Goal: Task Accomplishment & Management: Manage account settings

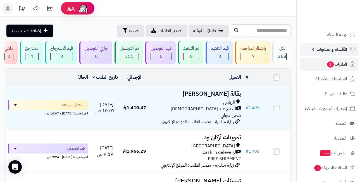
click at [328, 50] on span "الأقسام والمنتجات" at bounding box center [332, 50] width 31 height 8
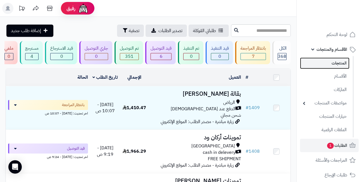
click at [329, 62] on link "المنتجات" at bounding box center [324, 63] width 49 height 11
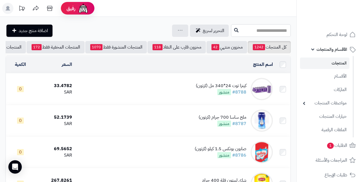
click at [237, 31] on input "text" at bounding box center [261, 30] width 60 height 13
type input "*"
type input "*********"
click at [234, 31] on icon at bounding box center [236, 30] width 4 height 4
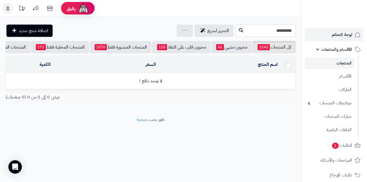
drag, startPoint x: 265, startPoint y: 30, endPoint x: 304, endPoint y: 29, distance: 39.2
click at [304, 29] on div "**********" at bounding box center [183, 91] width 367 height 182
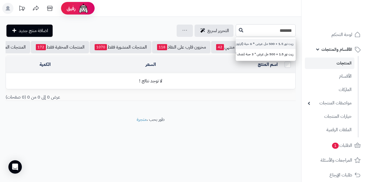
type input "*******"
click at [256, 43] on link "زيت نور 1.5 + 500 مل عرض * 6 حبة (كرتون)" at bounding box center [265, 44] width 60 height 10
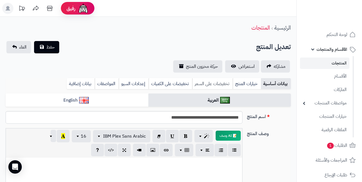
click at [215, 84] on link "تخفيضات على السعر" at bounding box center [212, 83] width 41 height 11
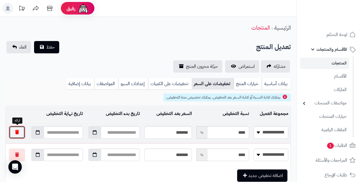
click at [22, 133] on button "button" at bounding box center [17, 132] width 16 height 13
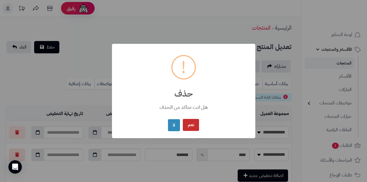
click at [189, 122] on button "نعم" at bounding box center [191, 125] width 16 height 12
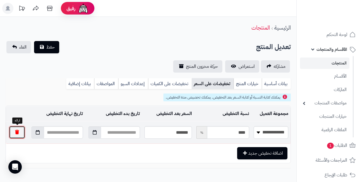
click at [17, 132] on button "button" at bounding box center [17, 132] width 16 height 13
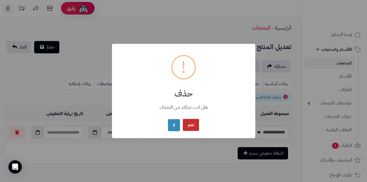
click at [190, 124] on button "نعم" at bounding box center [191, 125] width 16 height 12
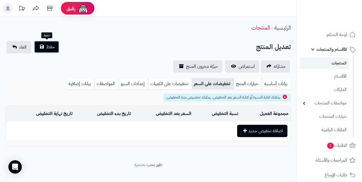
click at [46, 48] on button "حفظ" at bounding box center [46, 47] width 25 height 12
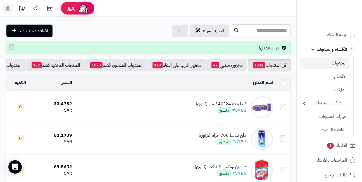
click at [142, 15] on header "رفيق ! الطلبات معالجة مكتمل إرجاع المنتجات العملاء المتواجدون الان 517 عملاء من…" at bounding box center [181, 8] width 362 height 17
click at [146, 12] on header "رفيق ! الطلبات معالجة مكتمل إرجاع المنتجات العملاء المتواجدون الان 517 عملاء من…" at bounding box center [181, 8] width 362 height 17
click at [153, 6] on header "رفيق ! الطلبات معالجة مكتمل إرجاع المنتجات العملاء المتواجدون الان 517 عملاء من…" at bounding box center [181, 8] width 362 height 17
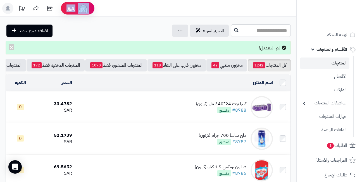
click at [153, 6] on header "رفيق ! الطلبات معالجة مكتمل إرجاع المنتجات العملاء المتواجدون الان 517 عملاء من…" at bounding box center [181, 8] width 362 height 17
drag, startPoint x: 153, startPoint y: 6, endPoint x: 127, endPoint y: 13, distance: 27.2
click at [127, 13] on header "رفيق ! الطلبات معالجة مكتمل إرجاع المنتجات العملاء المتواجدون الان 517 عملاء من…" at bounding box center [181, 8] width 362 height 17
click at [123, 25] on div "التحرير لسريع جرد مخزون المنتجات جرد مخزون الخيارات فقط تعديل أسعار المنتجات ال…" at bounding box center [118, 31] width 224 height 12
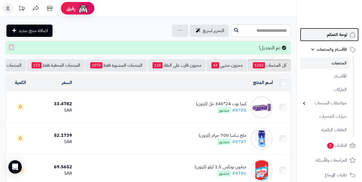
click at [334, 35] on span "لوحة التحكم" at bounding box center [337, 35] width 20 height 8
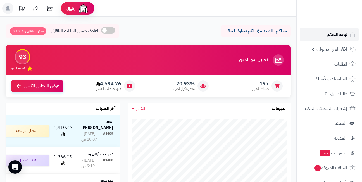
click at [334, 35] on span "لوحة التحكم" at bounding box center [337, 35] width 20 height 8
click at [324, 30] on link "لوحة التحكم" at bounding box center [329, 34] width 59 height 13
click at [323, 30] on link "لوحة التحكم" at bounding box center [329, 34] width 59 height 13
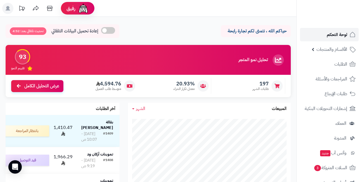
click at [333, 31] on span "لوحة التحكم" at bounding box center [337, 35] width 20 height 8
click at [335, 31] on span "لوحة التحكم" at bounding box center [337, 35] width 20 height 8
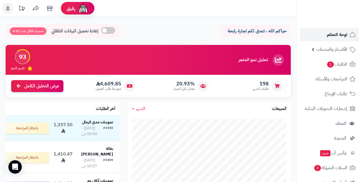
click at [336, 33] on span "لوحة التحكم" at bounding box center [337, 35] width 20 height 8
click at [331, 30] on link "لوحة التحكم" at bounding box center [329, 34] width 59 height 13
click at [336, 30] on link "لوحة التحكم" at bounding box center [329, 34] width 59 height 13
